Goal: Transaction & Acquisition: Purchase product/service

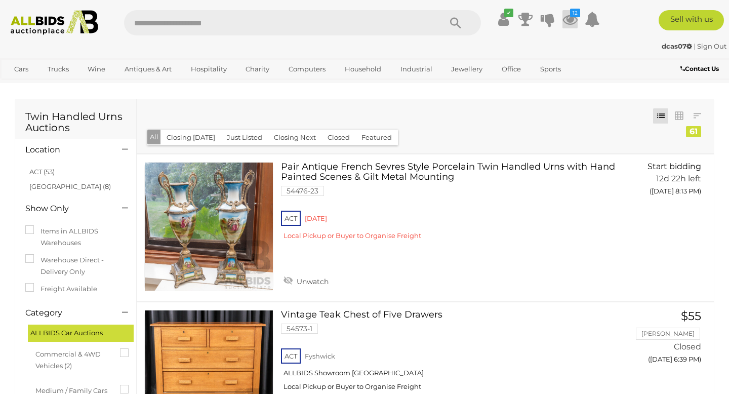
click at [570, 16] on icon "12" at bounding box center [575, 13] width 10 height 9
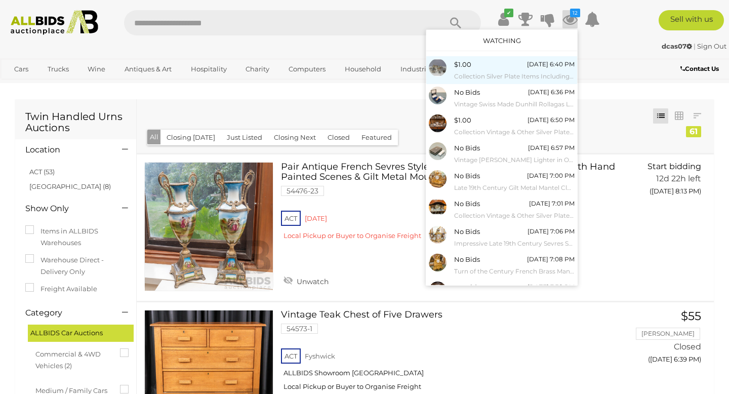
click at [486, 77] on small "Collection Silver Plate Items Including Food Warmers, Set 12 [PERSON_NAME] Coas…" at bounding box center [514, 76] width 120 height 11
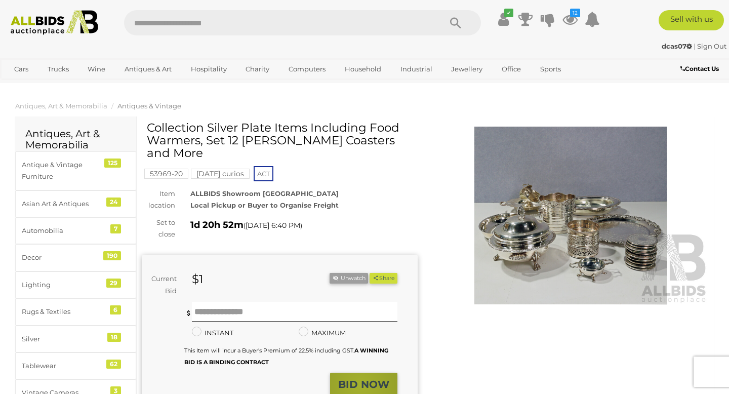
click at [361, 378] on strong "BID NOW" at bounding box center [363, 384] width 51 height 12
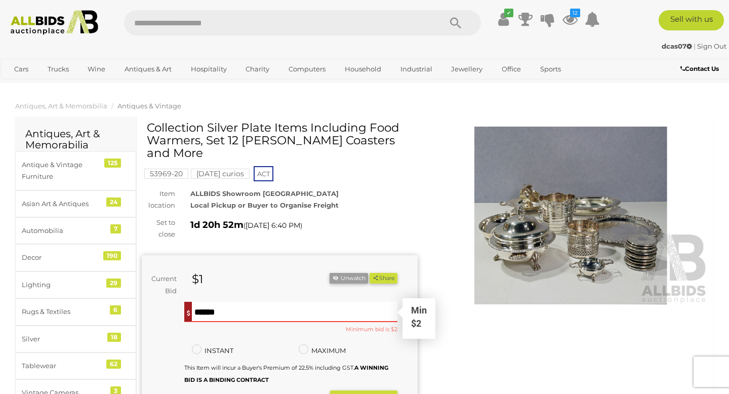
click at [199, 302] on input "text" at bounding box center [295, 312] width 206 height 20
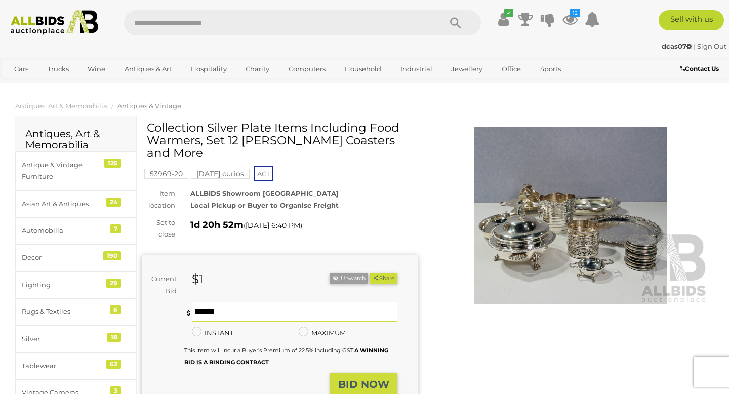
type input "**"
click at [366, 378] on strong "BID NOW" at bounding box center [363, 384] width 51 height 12
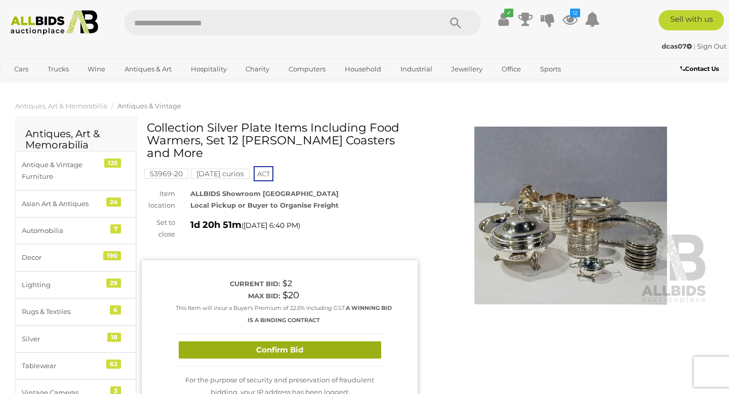
click at [289, 341] on button "Confirm Bid" at bounding box center [280, 350] width 203 height 18
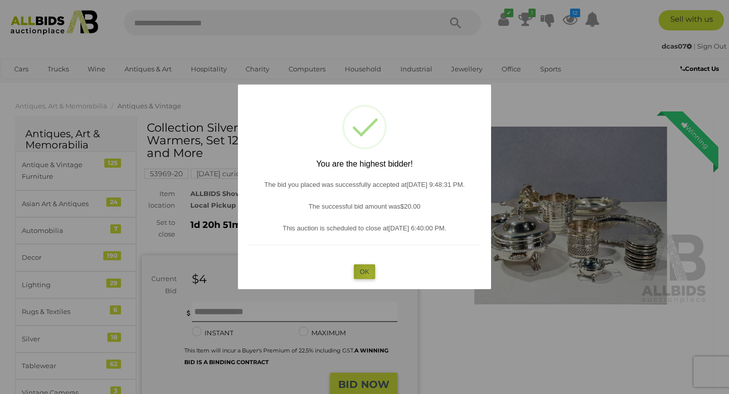
click at [368, 274] on button "OK" at bounding box center [365, 271] width 22 height 15
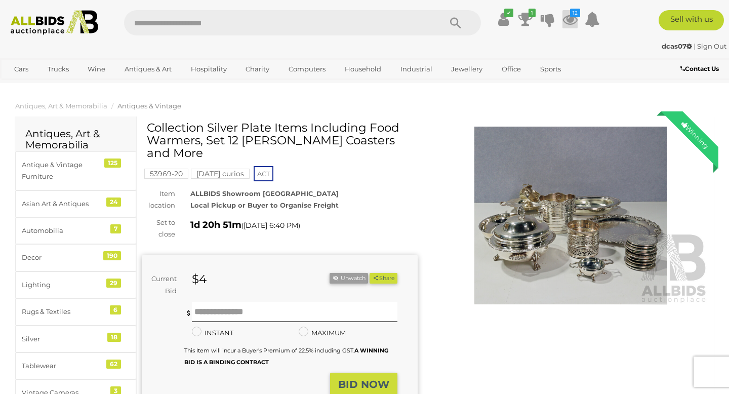
click at [567, 19] on icon at bounding box center [569, 19] width 15 height 18
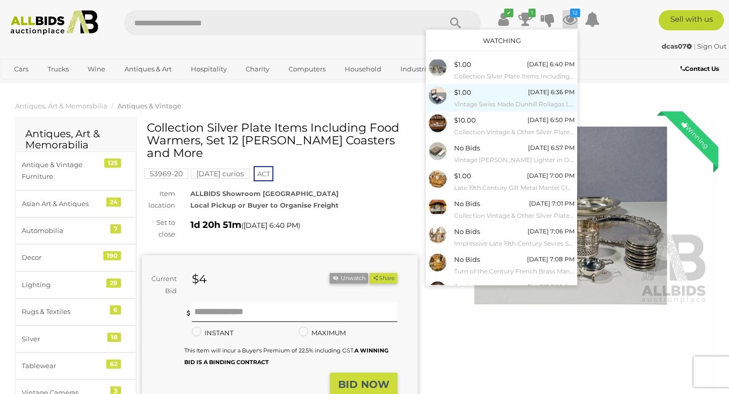
click at [467, 99] on small "Vintage Swiss Made Dunhill Rollagas Lighter in Original Box with Instruction Bo…" at bounding box center [514, 104] width 120 height 11
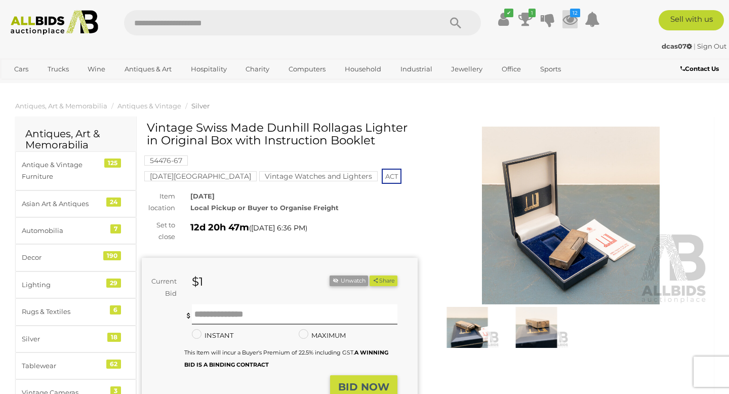
click at [569, 18] on icon at bounding box center [569, 19] width 15 height 18
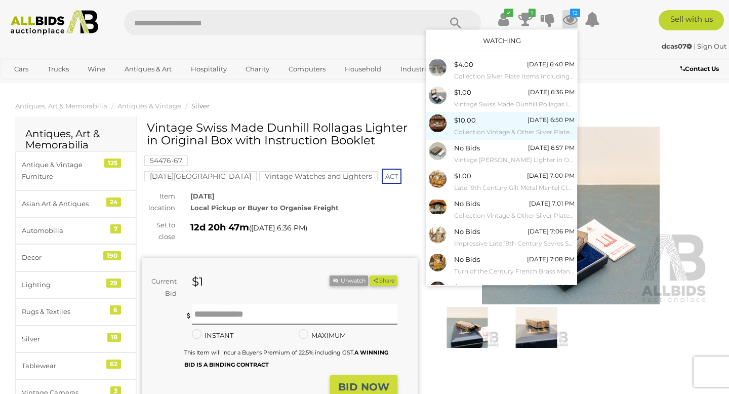
click at [472, 129] on small "Collection Vintage & Other Silver Plate by Various English Makers Including Hea…" at bounding box center [514, 132] width 120 height 11
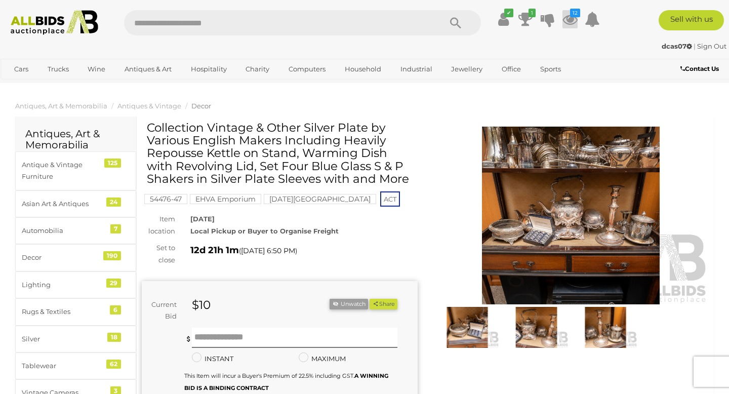
click at [573, 21] on icon at bounding box center [569, 19] width 15 height 18
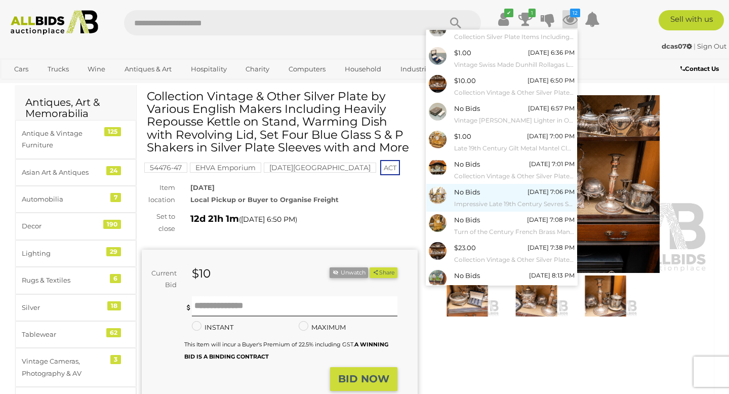
scroll to position [38, 0]
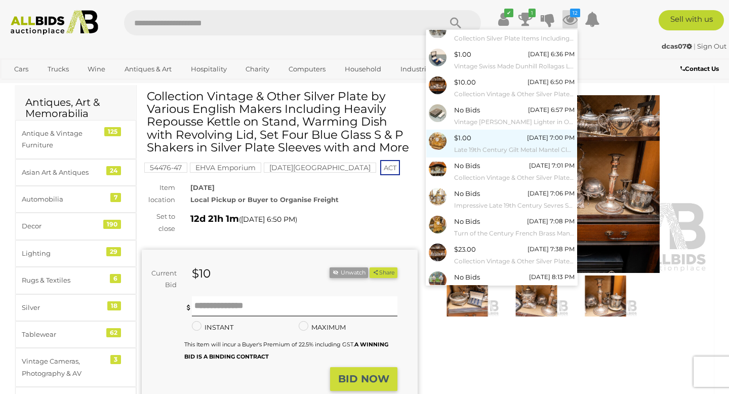
click at [498, 150] on small "Late 19th Century Gilt Metal Mantel Clock" at bounding box center [514, 149] width 120 height 11
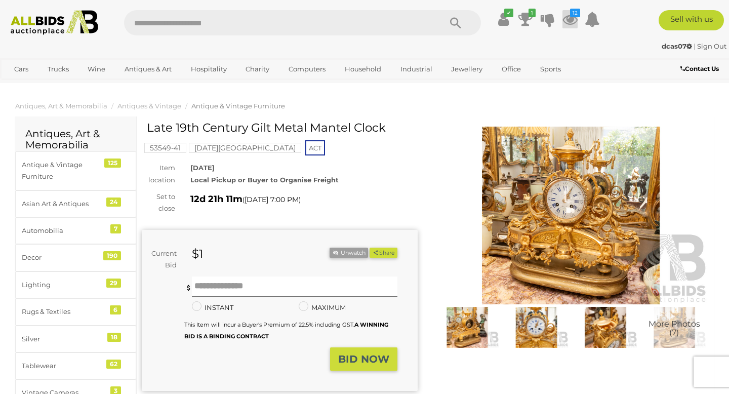
click at [569, 16] on icon at bounding box center [569, 19] width 15 height 18
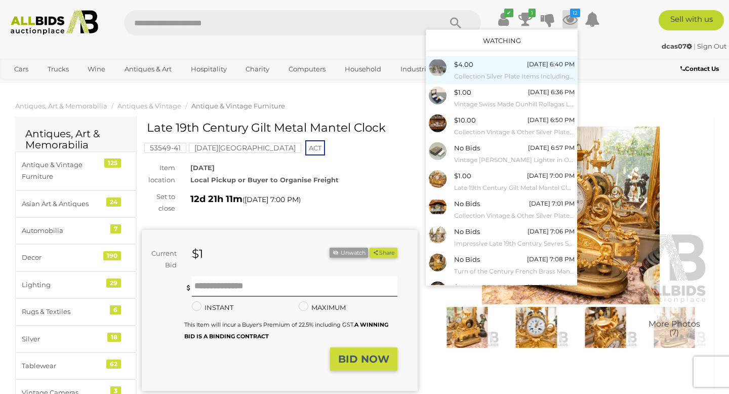
click at [505, 74] on small "Collection Silver Plate Items Including Food Warmers, Set 12 [PERSON_NAME] Coas…" at bounding box center [514, 76] width 120 height 11
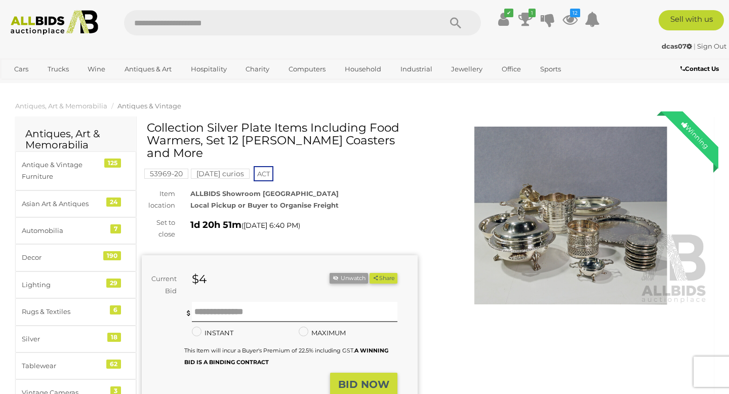
click at [569, 246] on img at bounding box center [571, 216] width 276 height 178
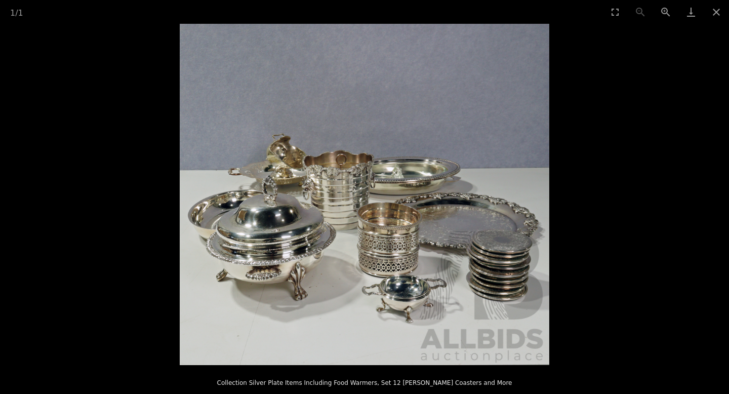
click at [380, 269] on img at bounding box center [365, 194] width 370 height 341
click at [369, 217] on img at bounding box center [365, 194] width 370 height 341
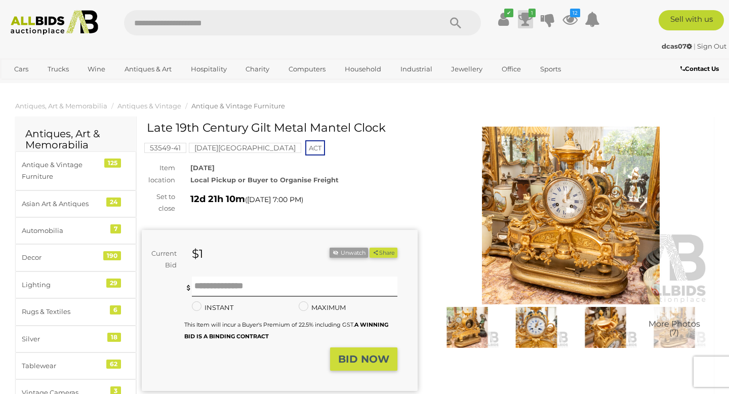
click at [527, 22] on icon at bounding box center [525, 19] width 14 height 18
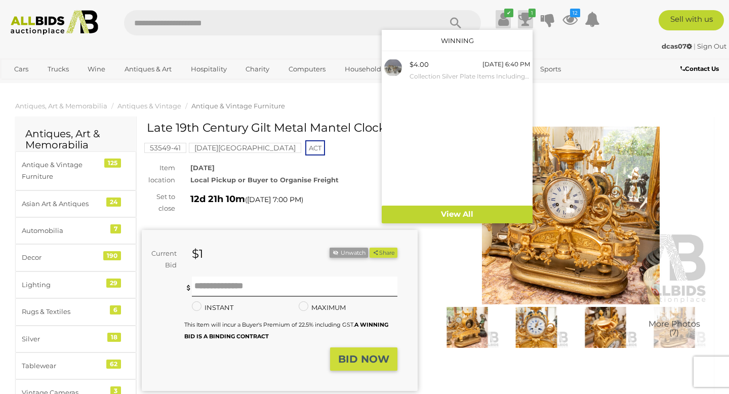
click at [500, 18] on icon at bounding box center [503, 19] width 11 height 18
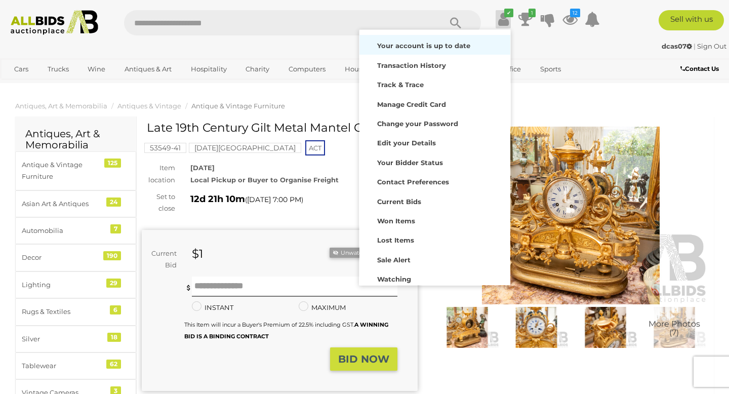
click at [421, 50] on strong "Your account is up to date" at bounding box center [423, 46] width 93 height 8
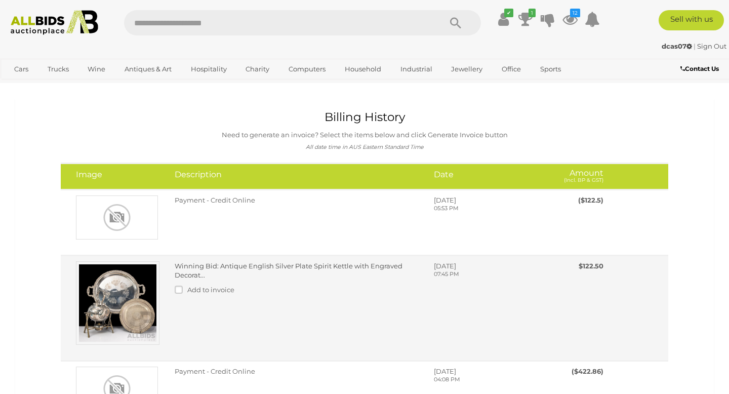
click at [311, 267] on link "Winning Bid: Antique English Silver Plate Spirit Kettle with Engraved Decorat..." at bounding box center [289, 271] width 228 height 18
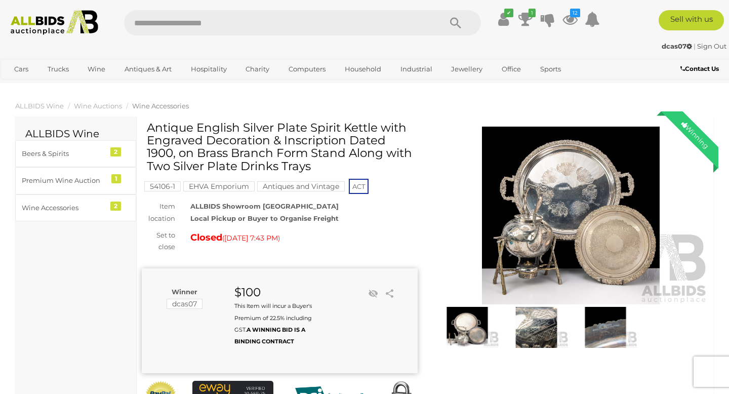
click at [546, 262] on img at bounding box center [571, 216] width 276 height 178
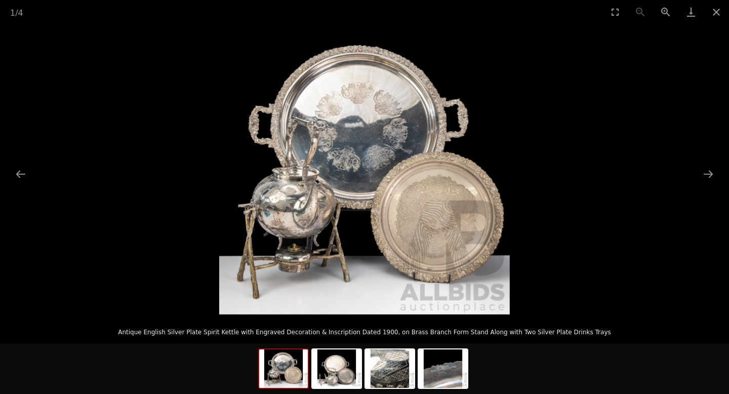
click at [295, 212] on img at bounding box center [364, 169] width 291 height 291
click at [716, 12] on button "Close gallery" at bounding box center [716, 12] width 25 height 24
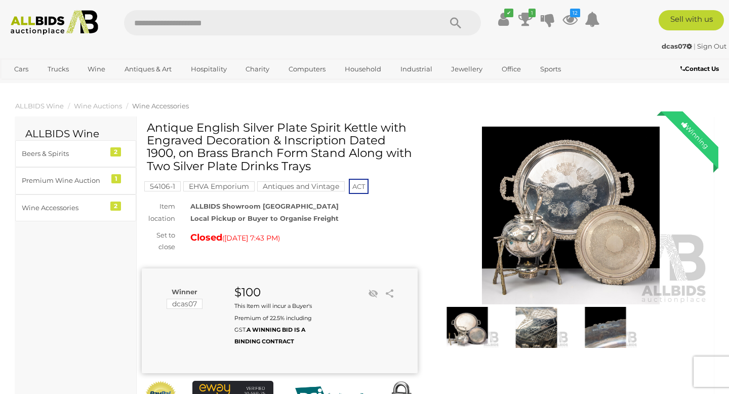
click at [146, 26] on input "text" at bounding box center [277, 22] width 307 height 25
type input "*******"
click at [454, 21] on icon "Search" at bounding box center [455, 23] width 11 height 15
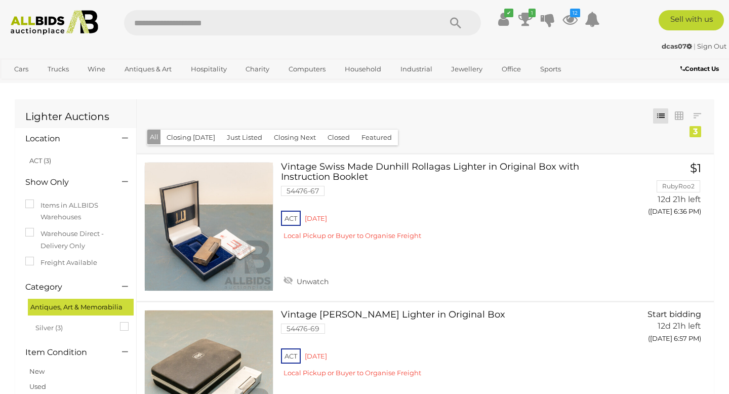
click at [133, 25] on input "text" at bounding box center [277, 22] width 307 height 25
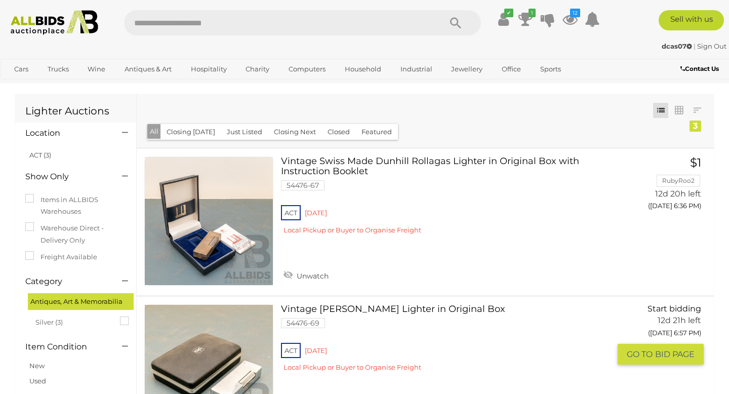
scroll to position [3, 0]
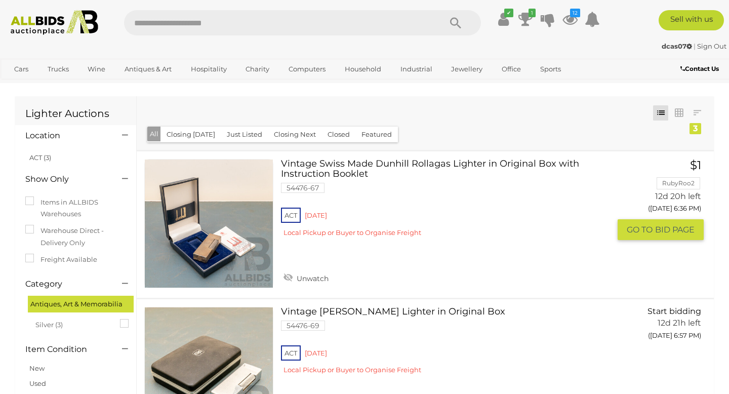
click at [395, 162] on link "Vintage Swiss Made Dunhill Rollagas Lighter in Original Box with Instruction Bo…" at bounding box center [449, 201] width 321 height 85
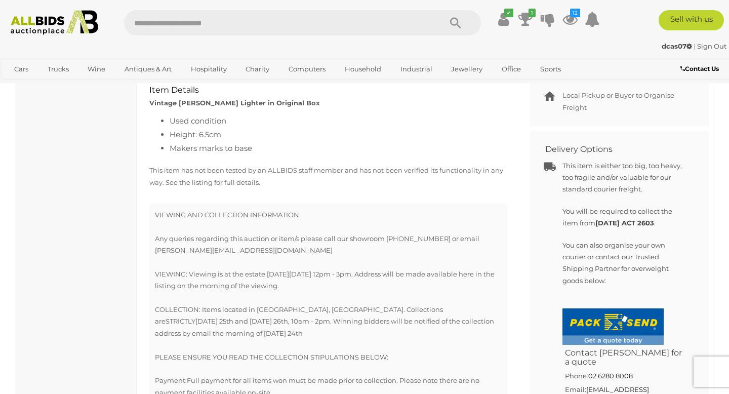
scroll to position [526, 0]
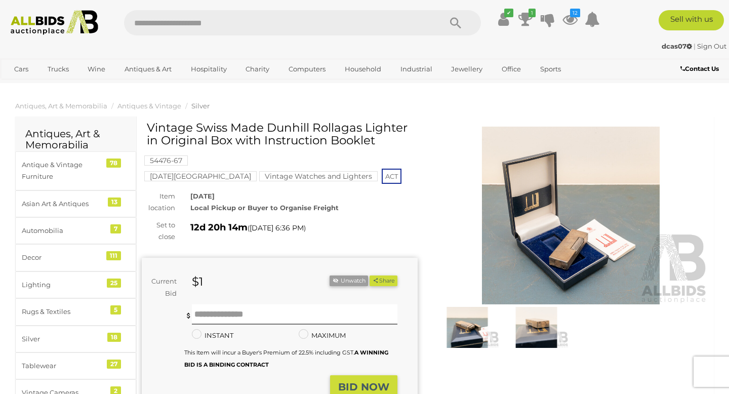
click at [571, 246] on img at bounding box center [571, 216] width 276 height 178
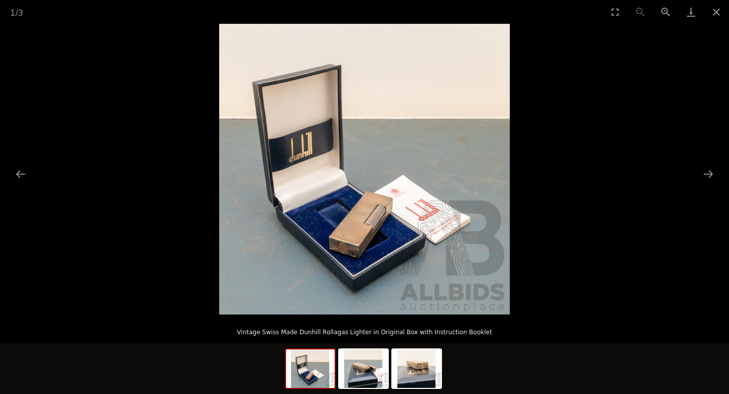
click at [354, 240] on img at bounding box center [364, 169] width 291 height 291
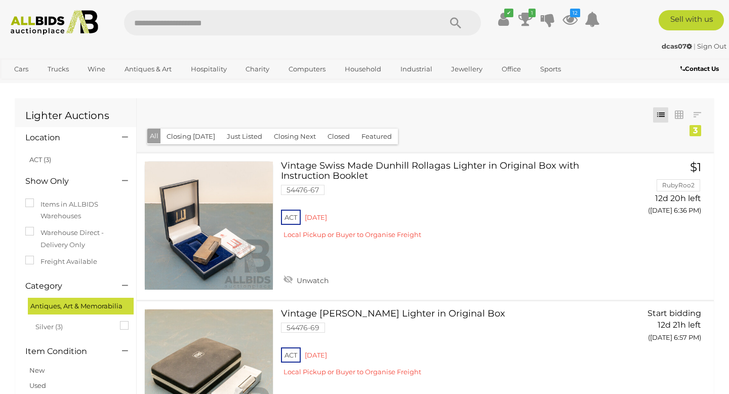
scroll to position [264, 0]
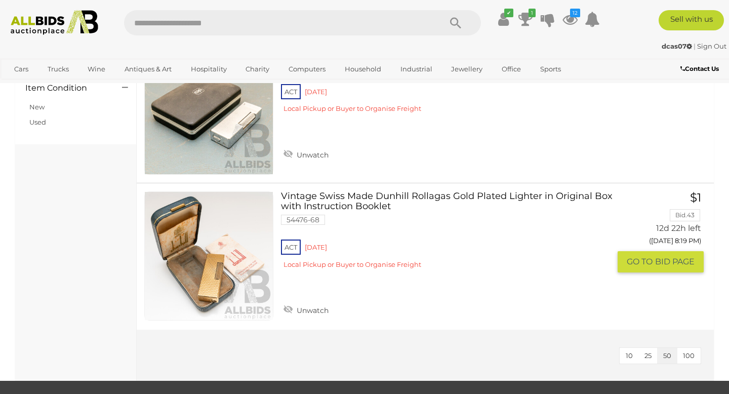
click at [428, 197] on link "Vintage Swiss Made Dunhill Rollagas Gold Plated Lighter in Original Box with In…" at bounding box center [449, 233] width 321 height 85
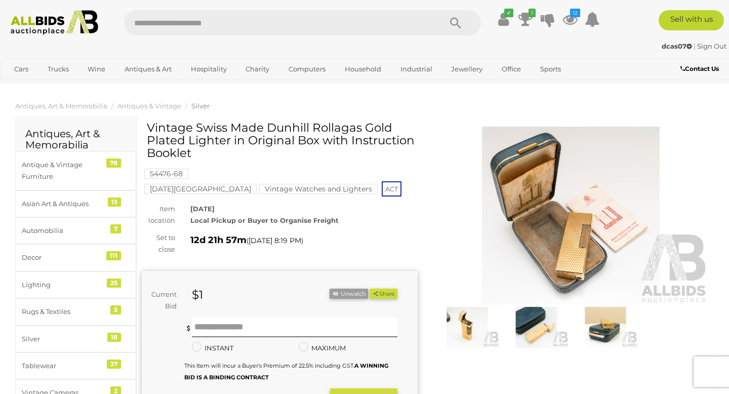
click at [570, 251] on img at bounding box center [571, 216] width 276 height 178
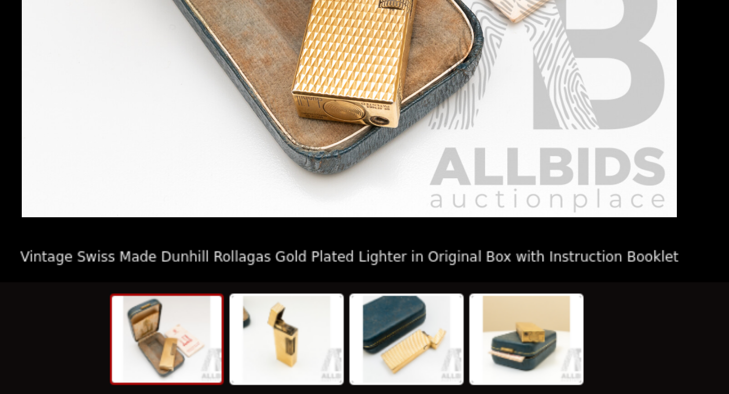
scroll to position [2, 0]
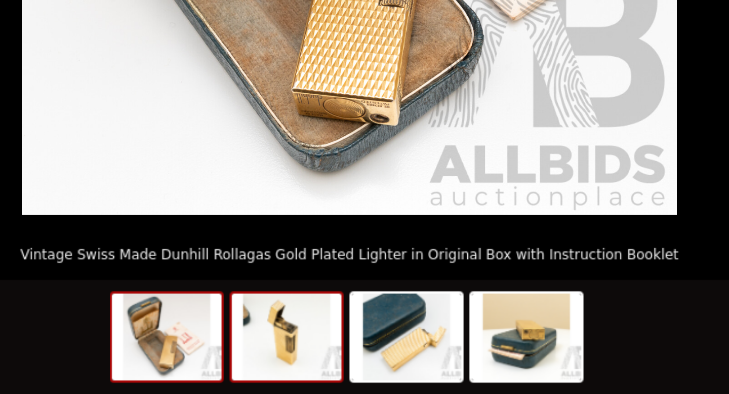
click at [333, 374] on img at bounding box center [336, 368] width 49 height 38
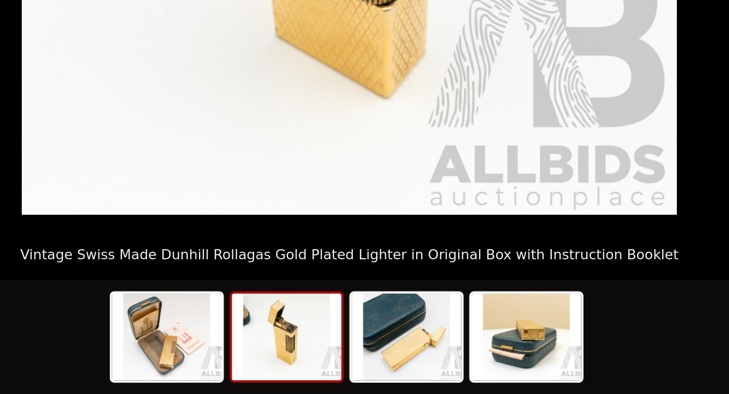
scroll to position [23, 0]
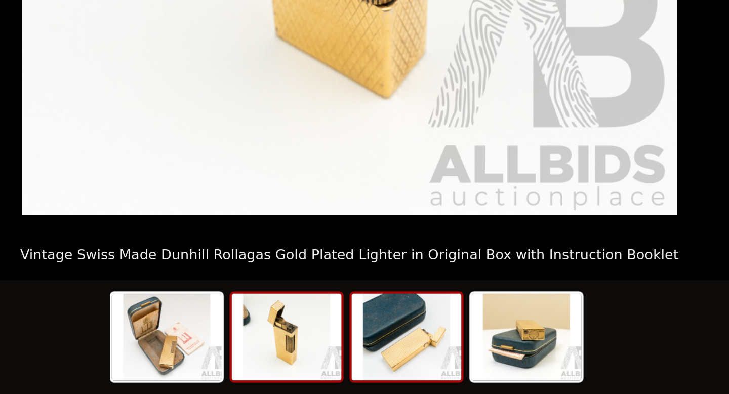
click at [392, 362] on img at bounding box center [390, 368] width 49 height 38
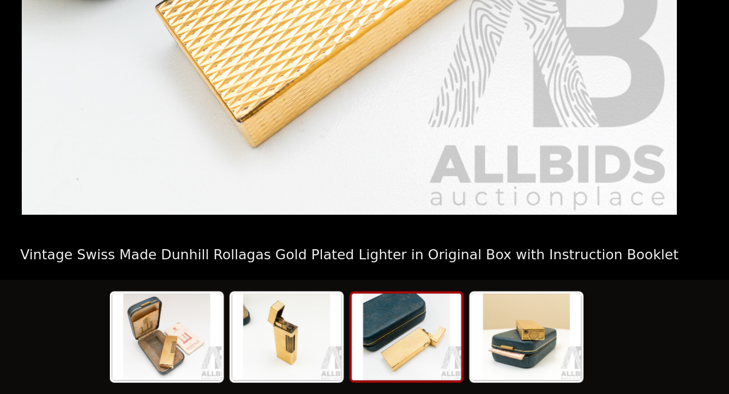
scroll to position [53, 0]
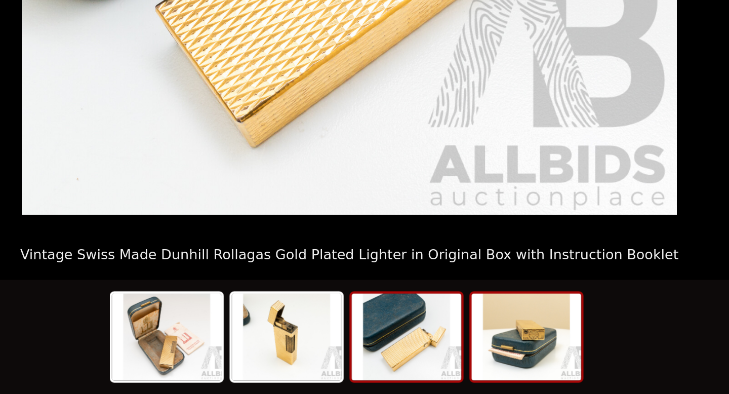
click at [440, 366] on img at bounding box center [443, 368] width 49 height 38
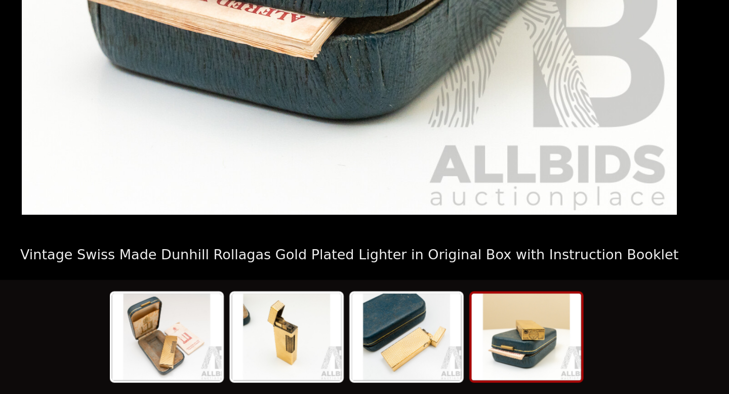
scroll to position [52, 0]
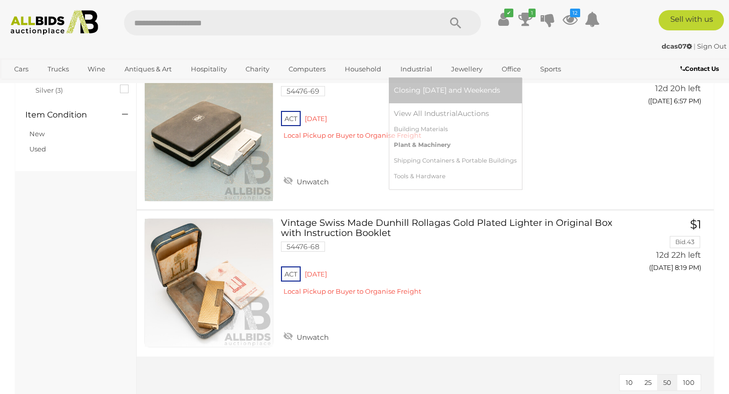
scroll to position [233, 0]
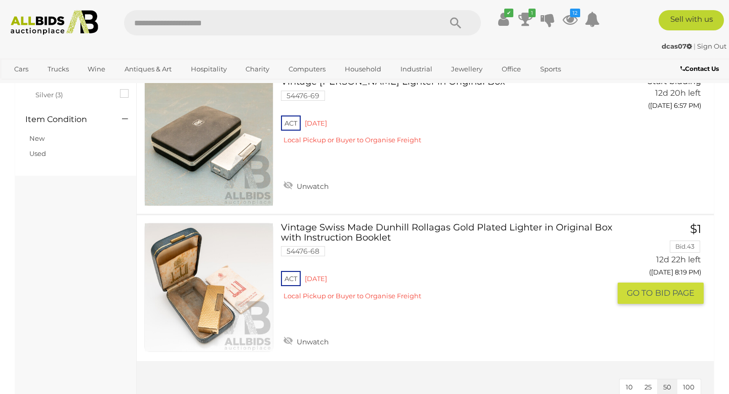
click at [210, 316] on img at bounding box center [209, 287] width 128 height 128
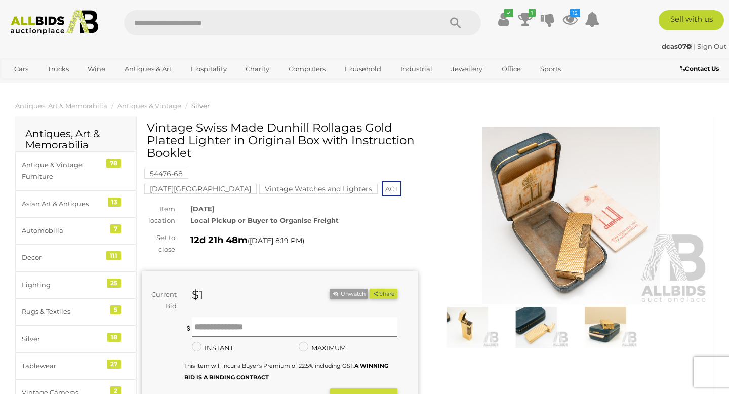
click at [478, 324] on img at bounding box center [467, 327] width 64 height 41
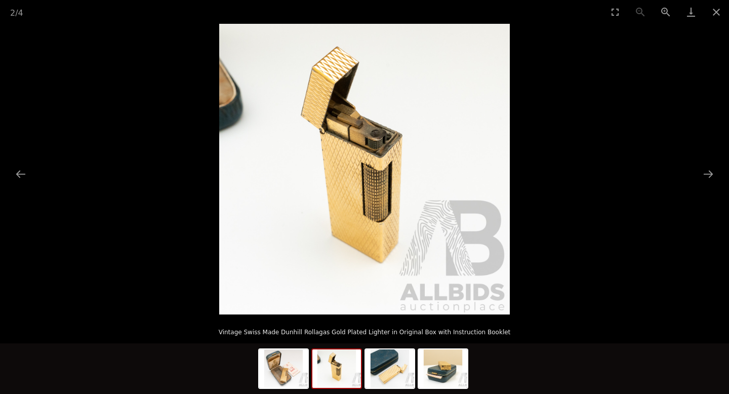
click at [340, 179] on img at bounding box center [364, 169] width 291 height 291
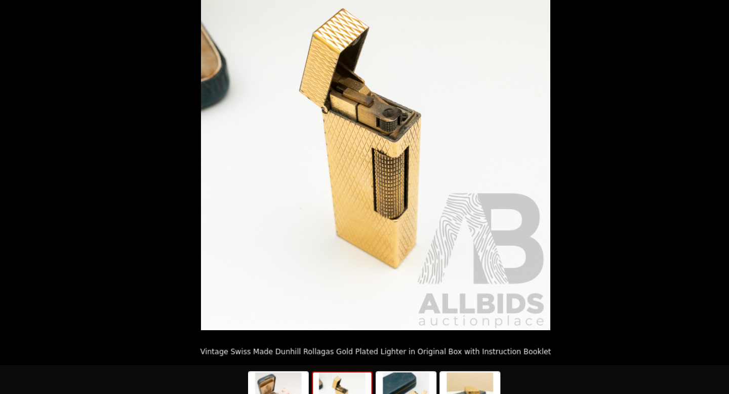
click at [503, 162] on img at bounding box center [364, 169] width 291 height 291
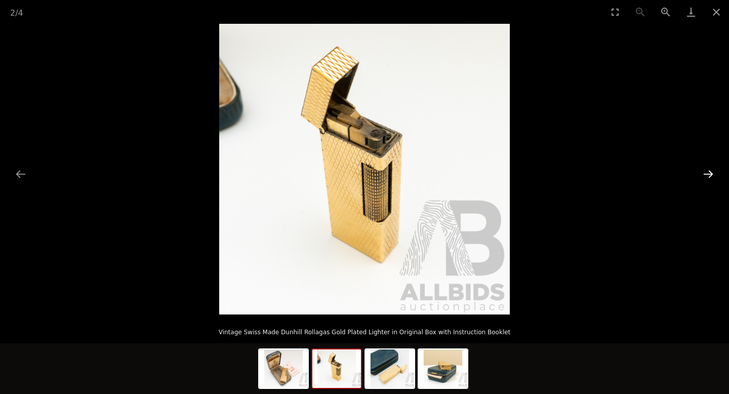
click at [710, 177] on button "Next slide" at bounding box center [708, 174] width 21 height 20
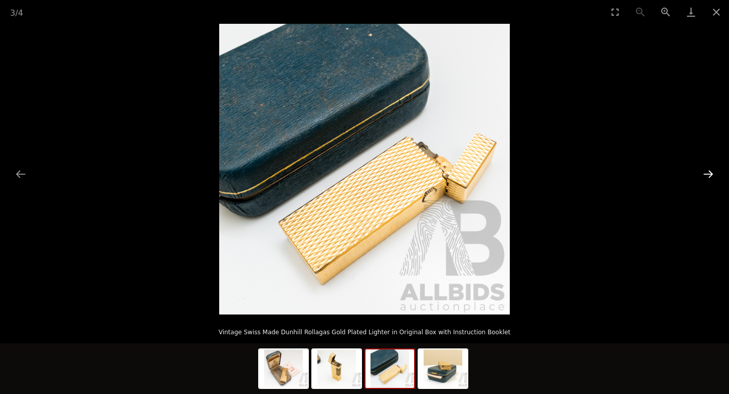
click at [713, 171] on button "Next slide" at bounding box center [708, 174] width 21 height 20
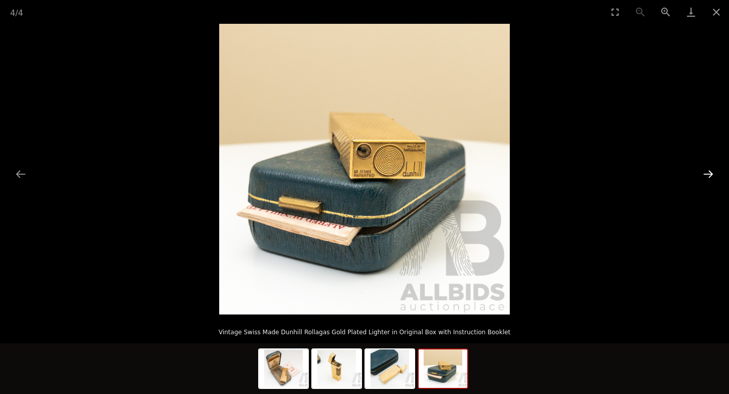
click at [712, 173] on button "Next slide" at bounding box center [708, 174] width 21 height 20
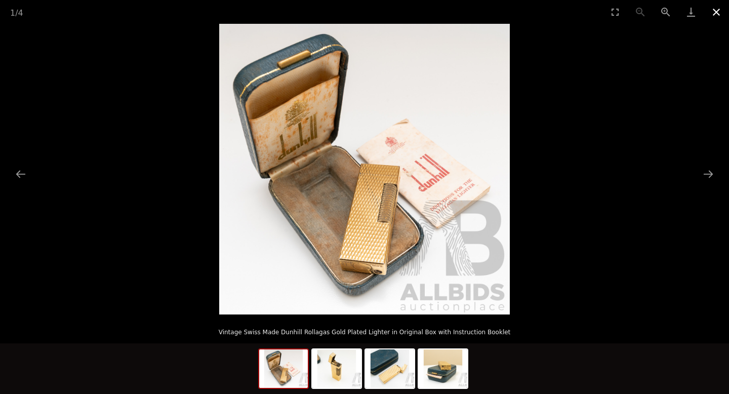
click at [715, 11] on button "Close gallery" at bounding box center [716, 12] width 25 height 24
